Goal: Find specific page/section: Find specific page/section

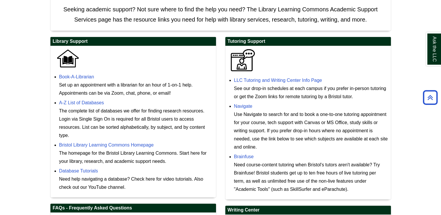
scroll to position [142, 0]
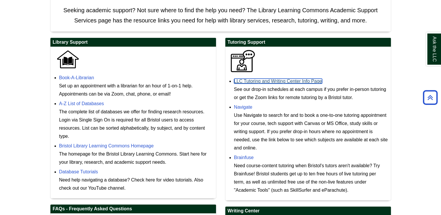
click at [247, 82] on link "LLC Tutoring and Writing Center Info Page" at bounding box center [278, 81] width 88 height 5
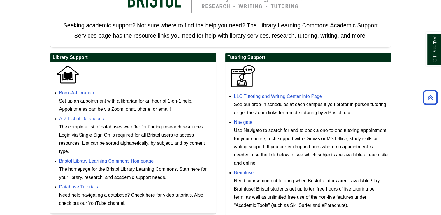
scroll to position [128, 0]
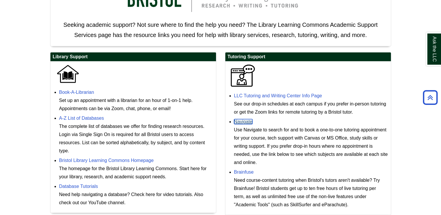
click at [248, 121] on link "Navigate" at bounding box center [243, 121] width 18 height 5
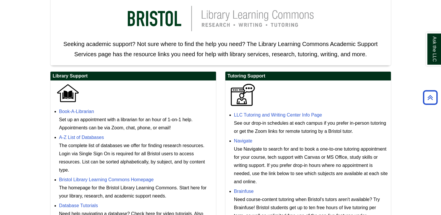
scroll to position [108, 0]
click at [265, 113] on link "LLC Tutoring and Writing Center Info Page" at bounding box center [278, 114] width 88 height 5
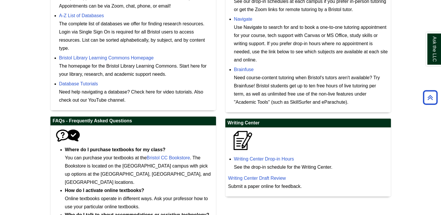
scroll to position [272, 0]
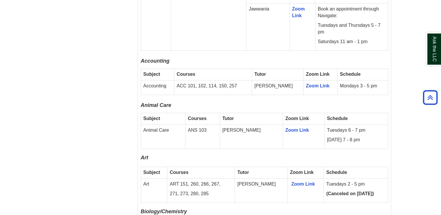
scroll to position [466, 0]
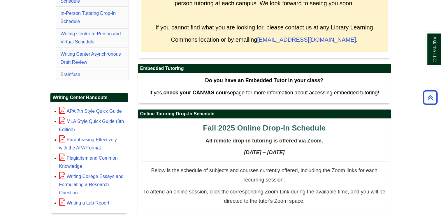
scroll to position [165, 0]
